Goal: Obtain resource: Download file/media

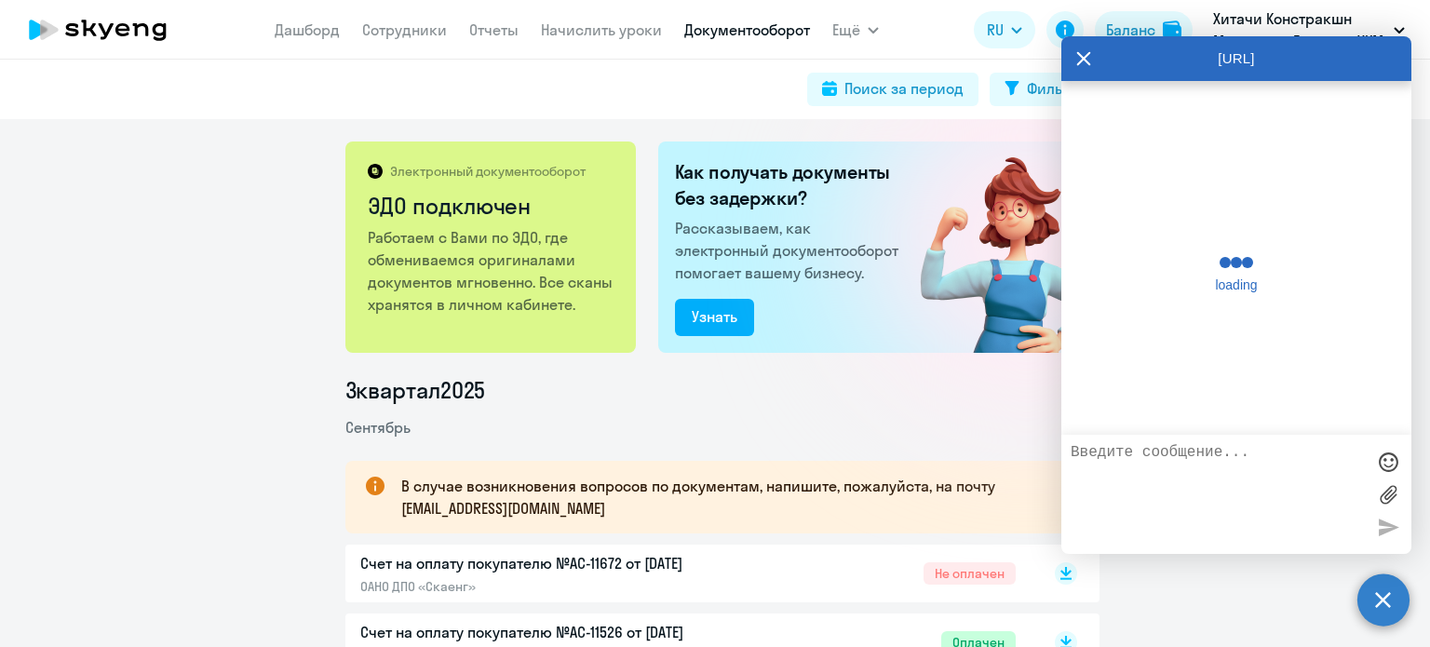
scroll to position [20807, 0]
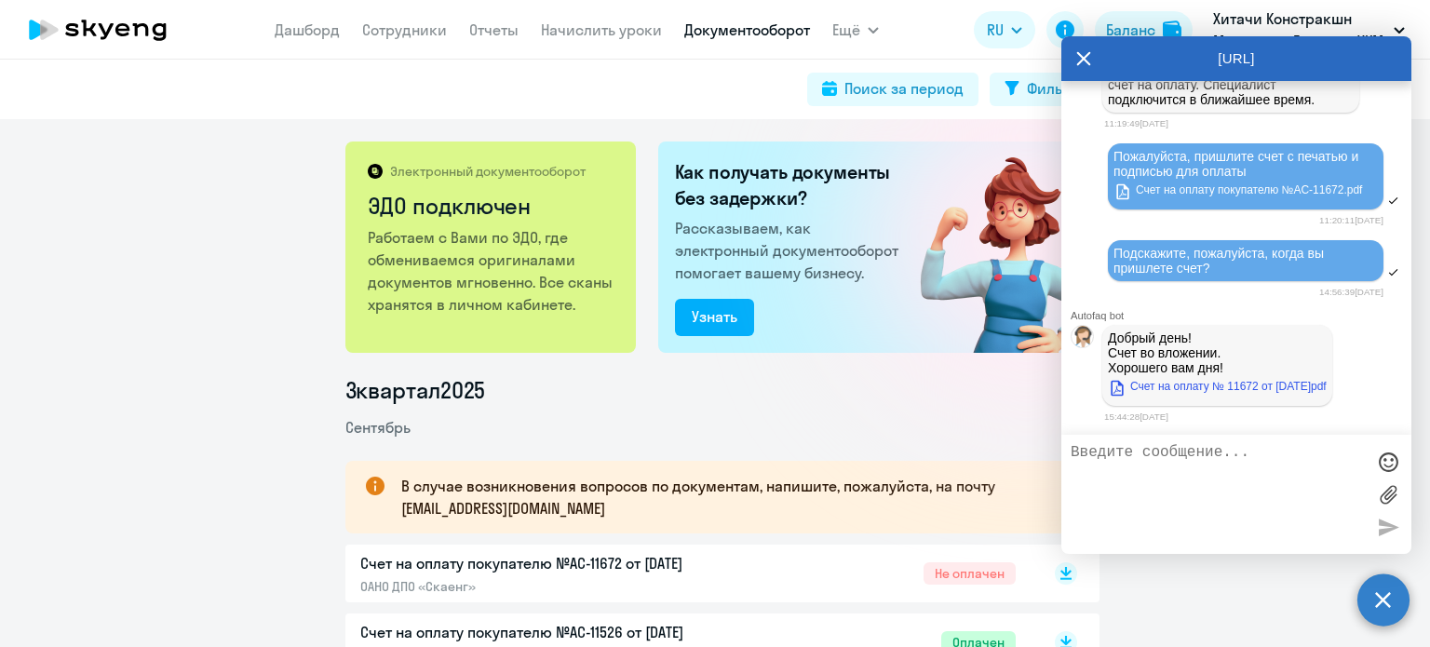
click at [1211, 398] on link "Счет на оплату № 11672 от 23 сентября 2025 г.pdf" at bounding box center [1217, 386] width 219 height 22
type textarea "c"
type textarea "спасибо!"
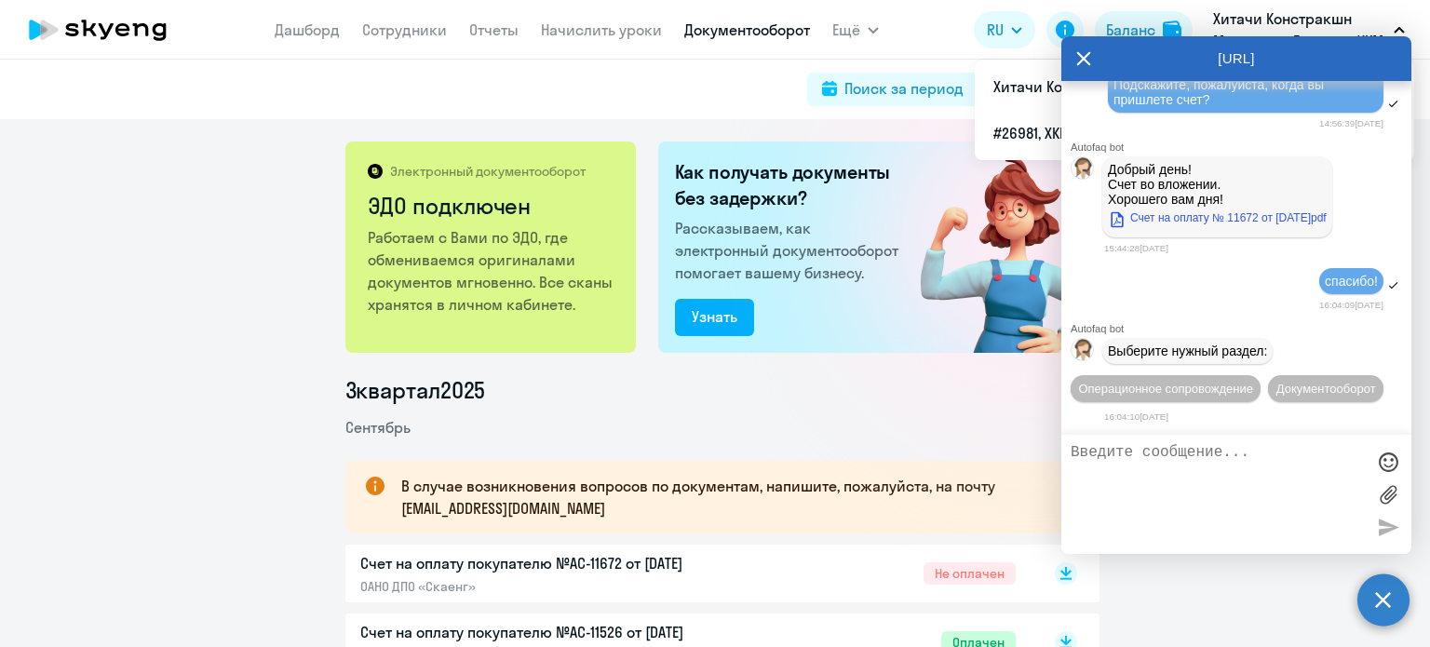
scroll to position [21021, 0]
click at [1080, 59] on icon at bounding box center [1083, 58] width 15 height 45
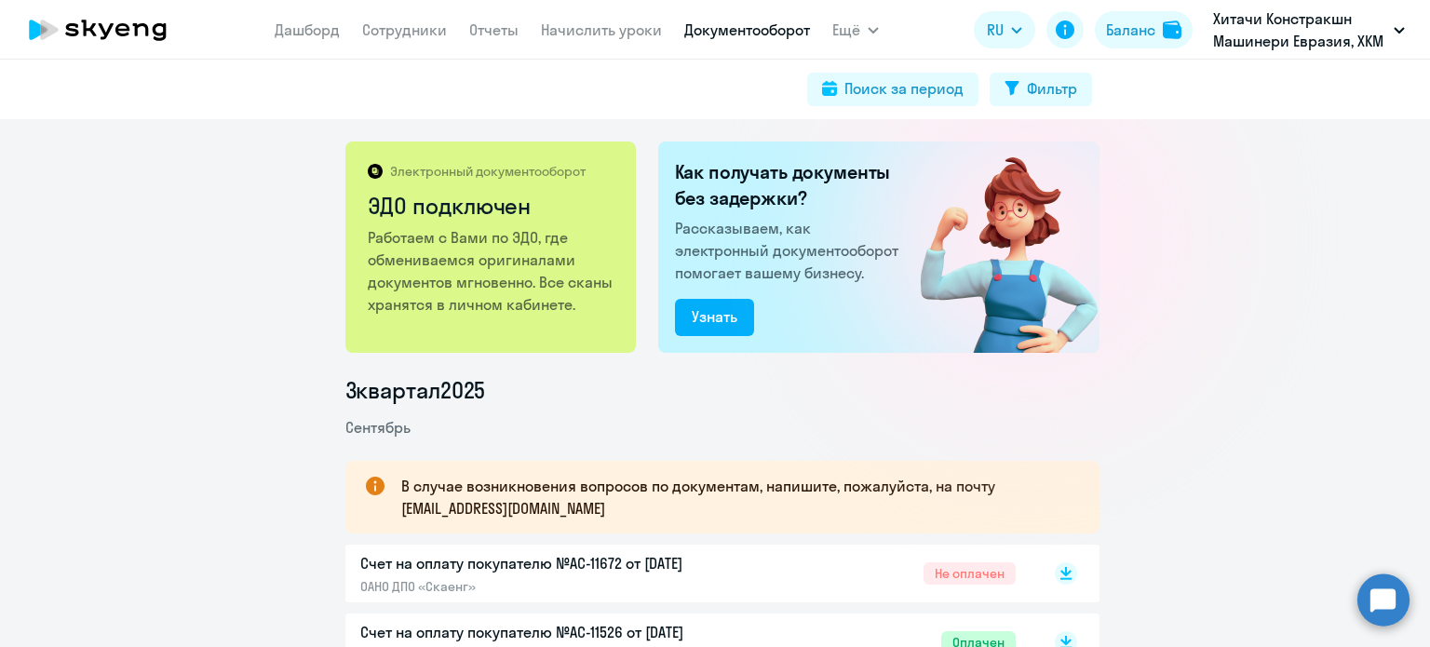
click at [1372, 587] on circle at bounding box center [1383, 599] width 52 height 52
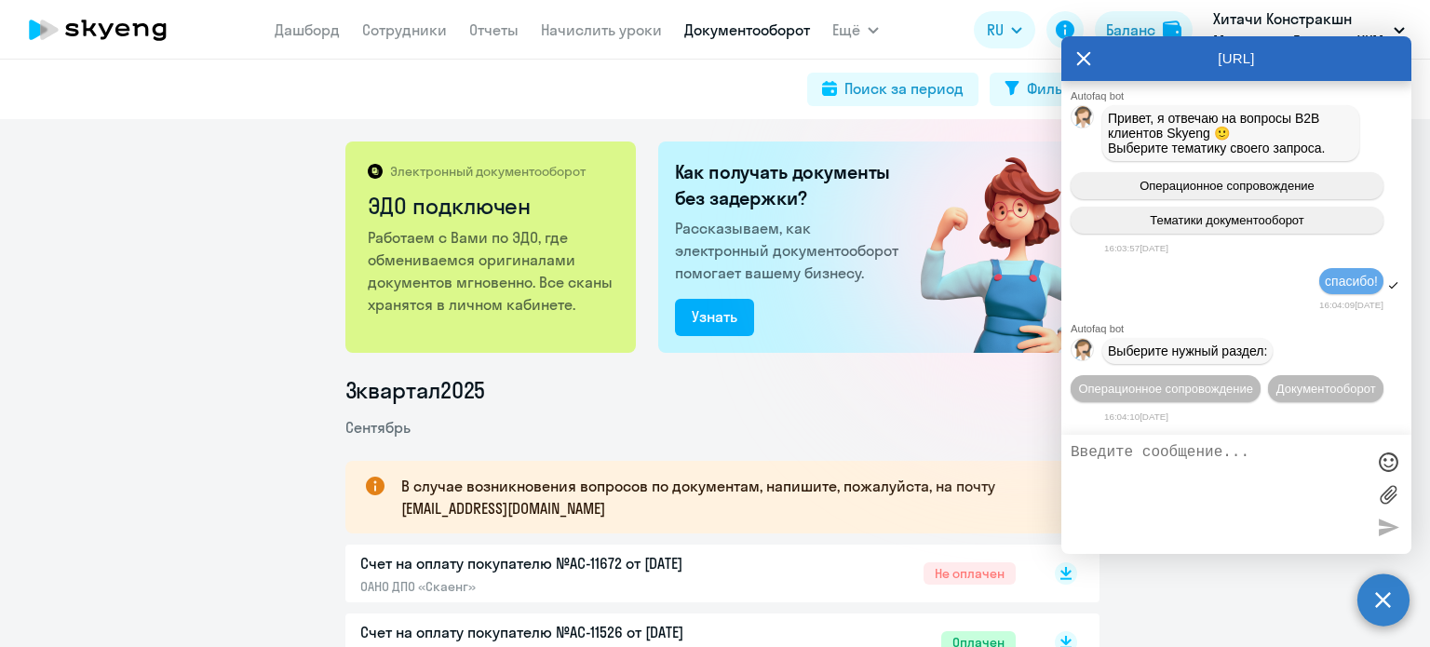
scroll to position [0, 0]
click at [1078, 50] on icon at bounding box center [1083, 58] width 15 height 45
